Goal: Use online tool/utility: Utilize a website feature to perform a specific function

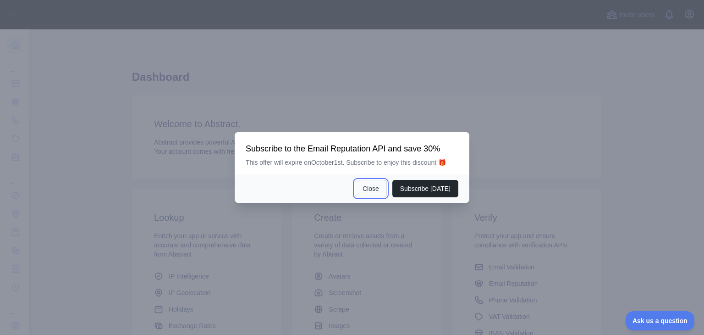
click at [381, 188] on button "Close" at bounding box center [371, 188] width 32 height 17
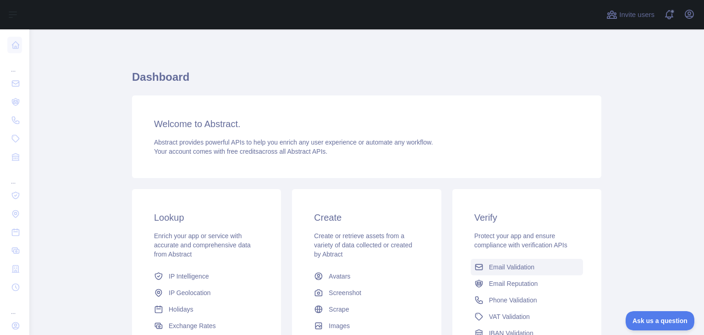
click at [491, 261] on link "Email Validation" at bounding box center [527, 267] width 112 height 17
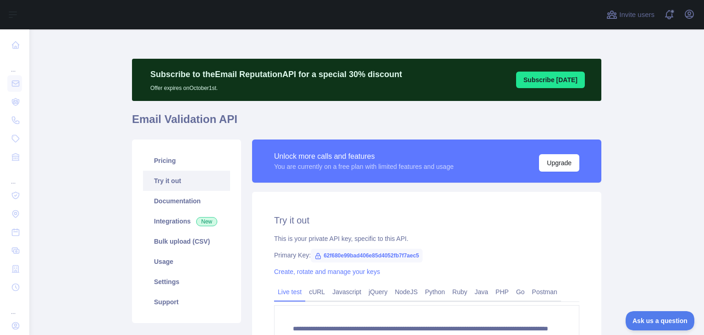
click at [374, 257] on span "62f680e99bad406e85d4052fb7f7aec5" at bounding box center [367, 255] width 112 height 14
copy span "62f680e99bad406e85d4052fb7f7aec5"
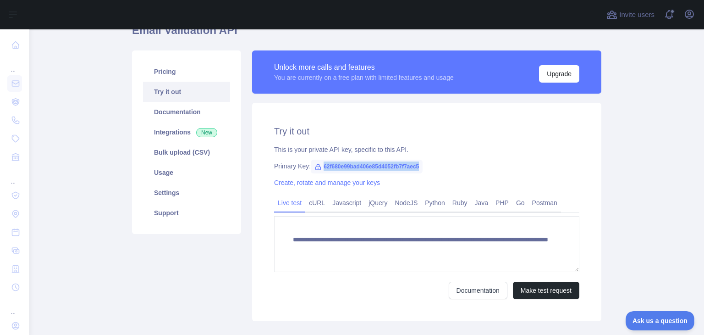
scroll to position [94, 0]
